Goal: Transaction & Acquisition: Purchase product/service

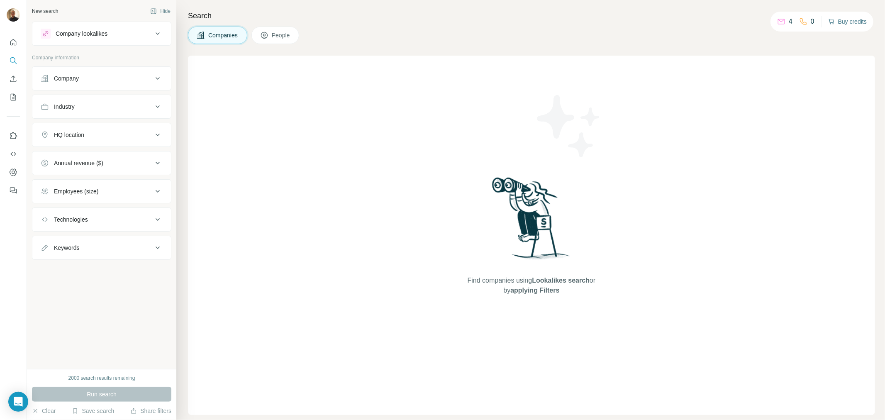
click at [848, 18] on button "Buy credits" at bounding box center [847, 22] width 39 height 12
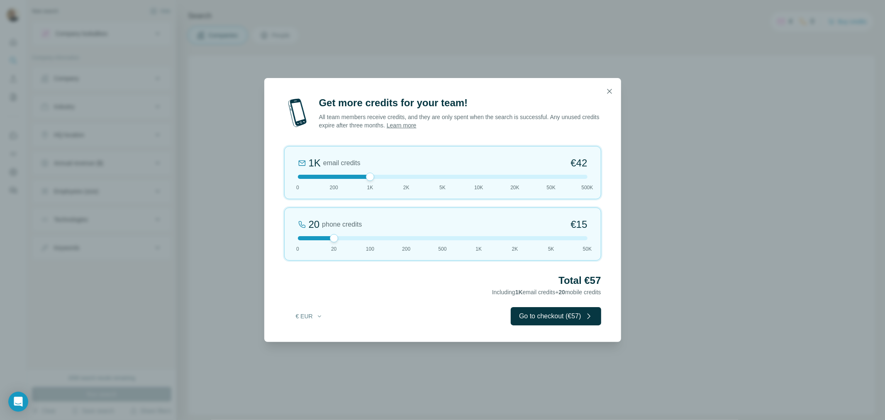
drag, startPoint x: 334, startPoint y: 175, endPoint x: 353, endPoint y: 177, distance: 18.3
click at [353, 177] on div at bounding box center [443, 177] width 290 height 4
drag, startPoint x: 372, startPoint y: 176, endPoint x: 365, endPoint y: 179, distance: 7.5
click at [365, 179] on div "1K email credits €42 0 200 1K 2K 5K 10K 20K 50K 500K" at bounding box center [442, 172] width 317 height 53
drag, startPoint x: 334, startPoint y: 238, endPoint x: 242, endPoint y: 241, distance: 91.7
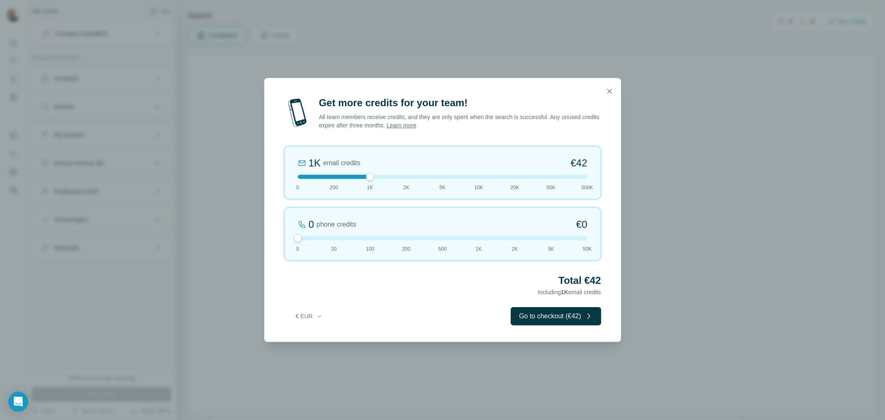
click at [242, 237] on div "Get more credits for your team! All team members receive credits, and they are …" at bounding box center [442, 210] width 885 height 420
click at [540, 318] on button "Go to checkout (€42)" at bounding box center [556, 316] width 90 height 18
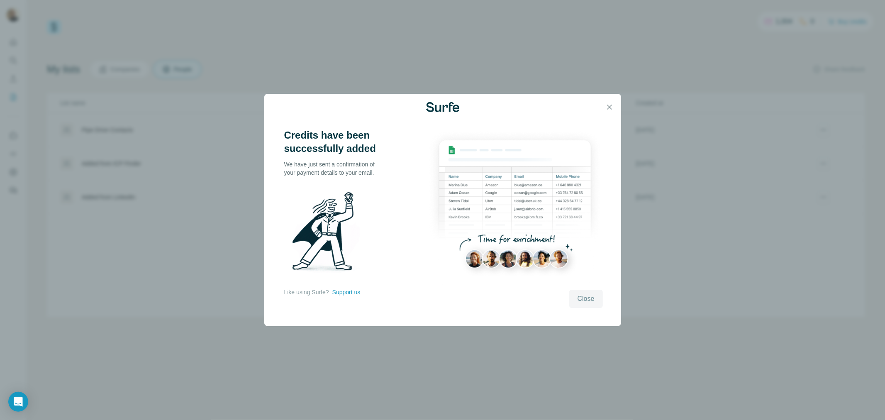
click at [584, 296] on span "Close" at bounding box center [585, 299] width 17 height 10
